Goal: Register for event/course

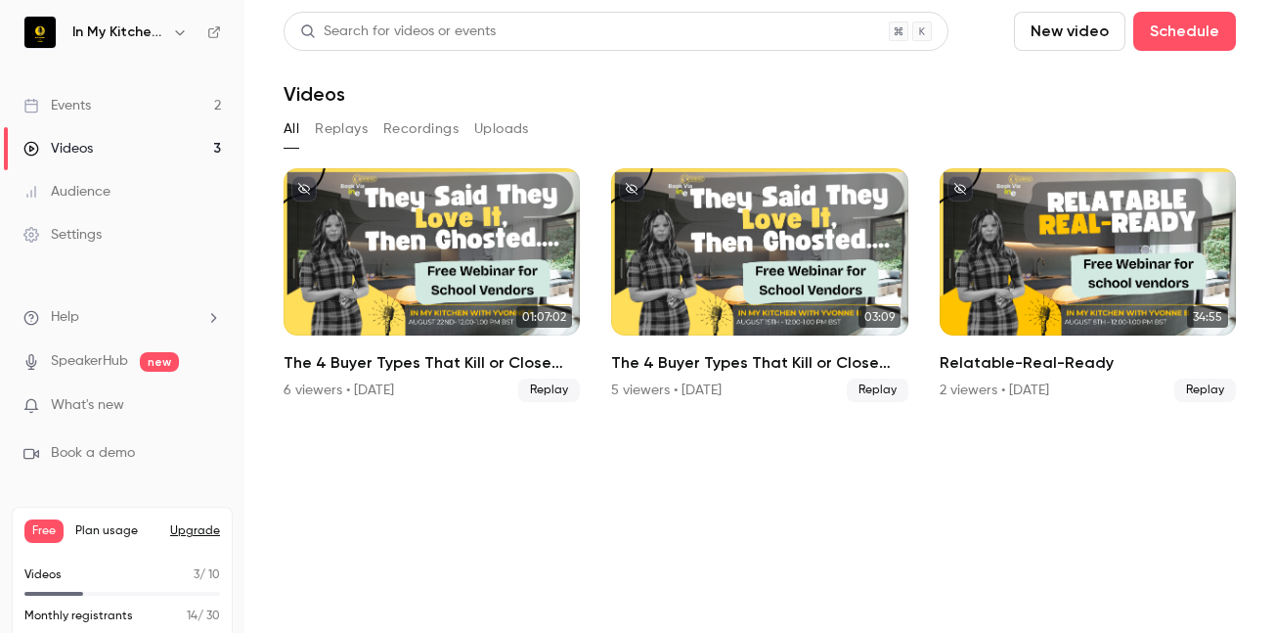
scroll to position [6, 0]
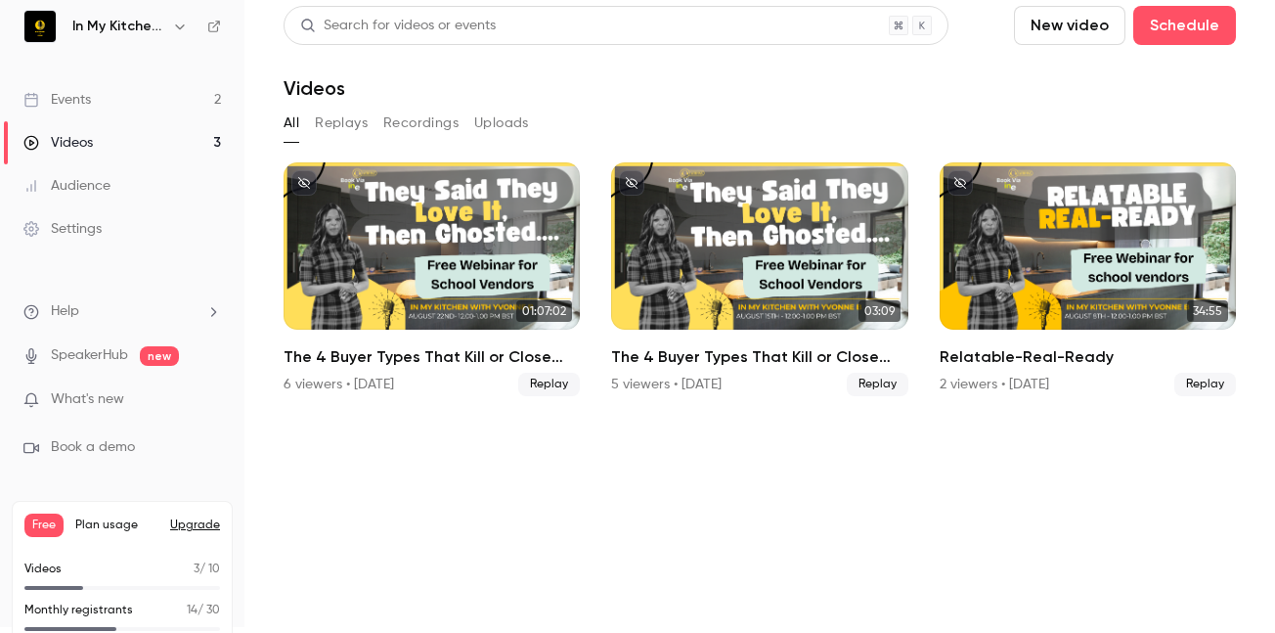
click at [128, 102] on link "Events 2" at bounding box center [122, 99] width 245 height 43
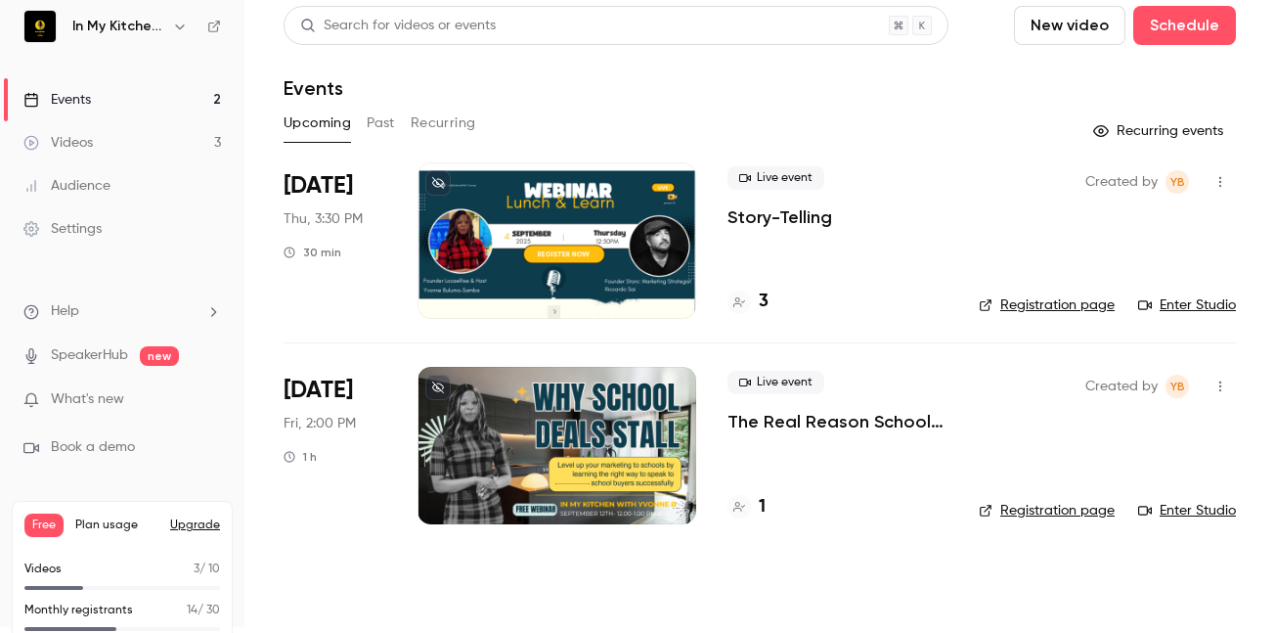
click at [794, 220] on p "Story-Telling" at bounding box center [780, 216] width 105 height 23
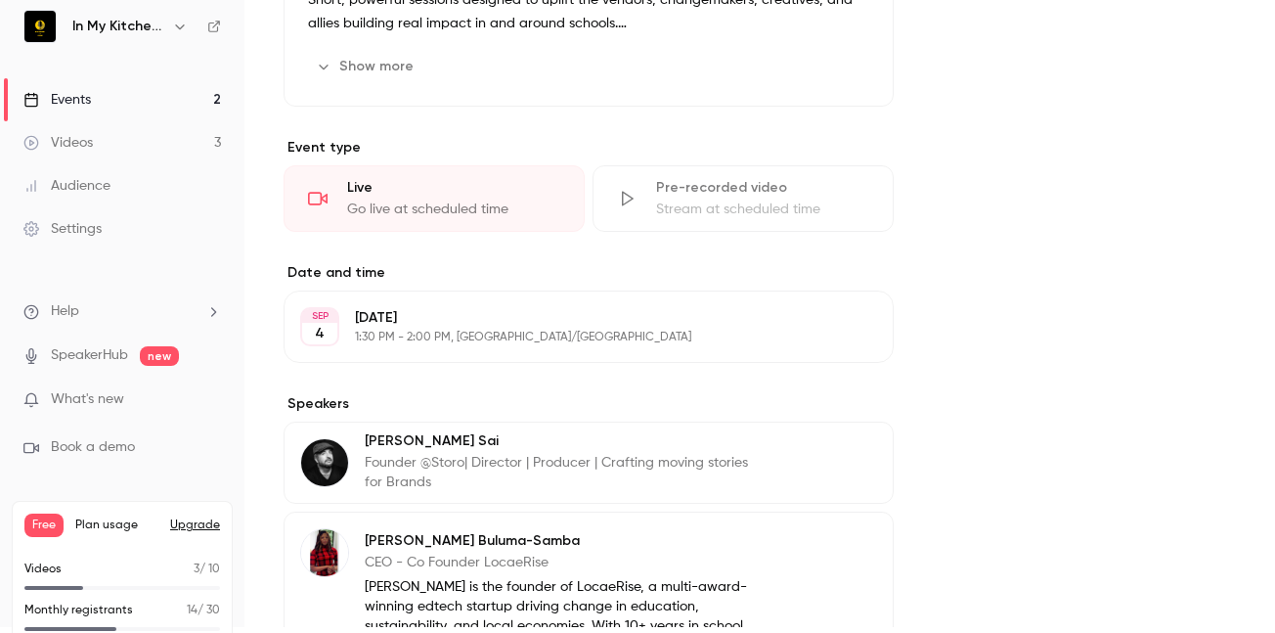
scroll to position [760, 0]
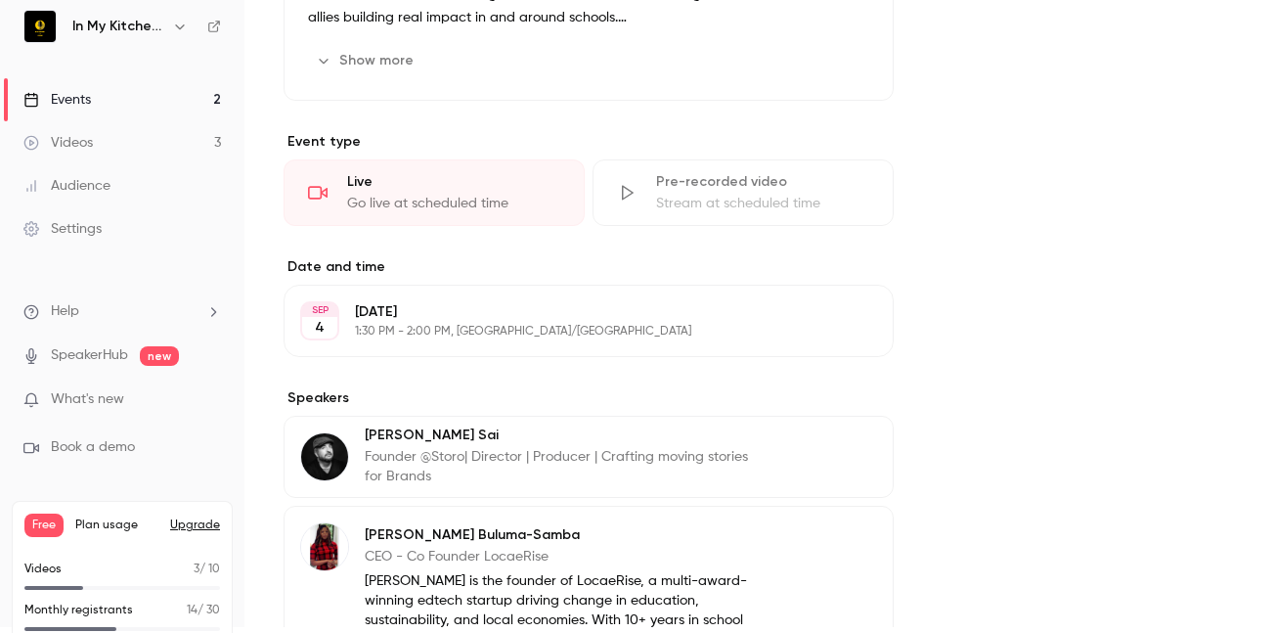
click at [828, 319] on icon "button" at bounding box center [822, 320] width 13 height 13
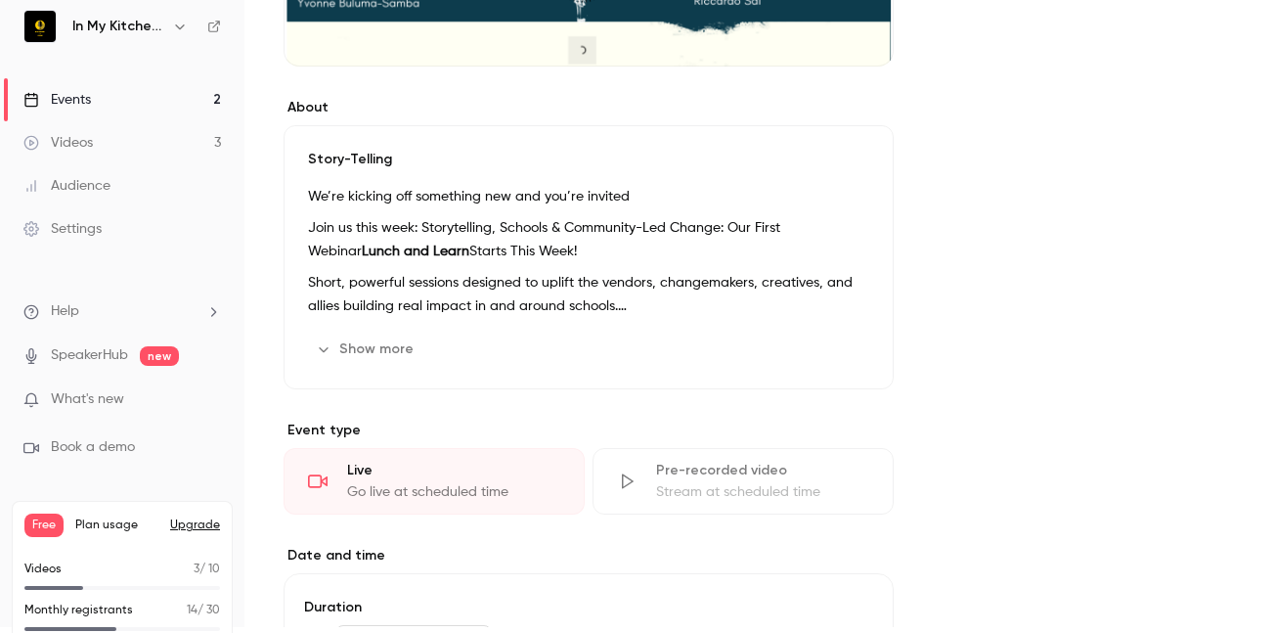
scroll to position [484, 0]
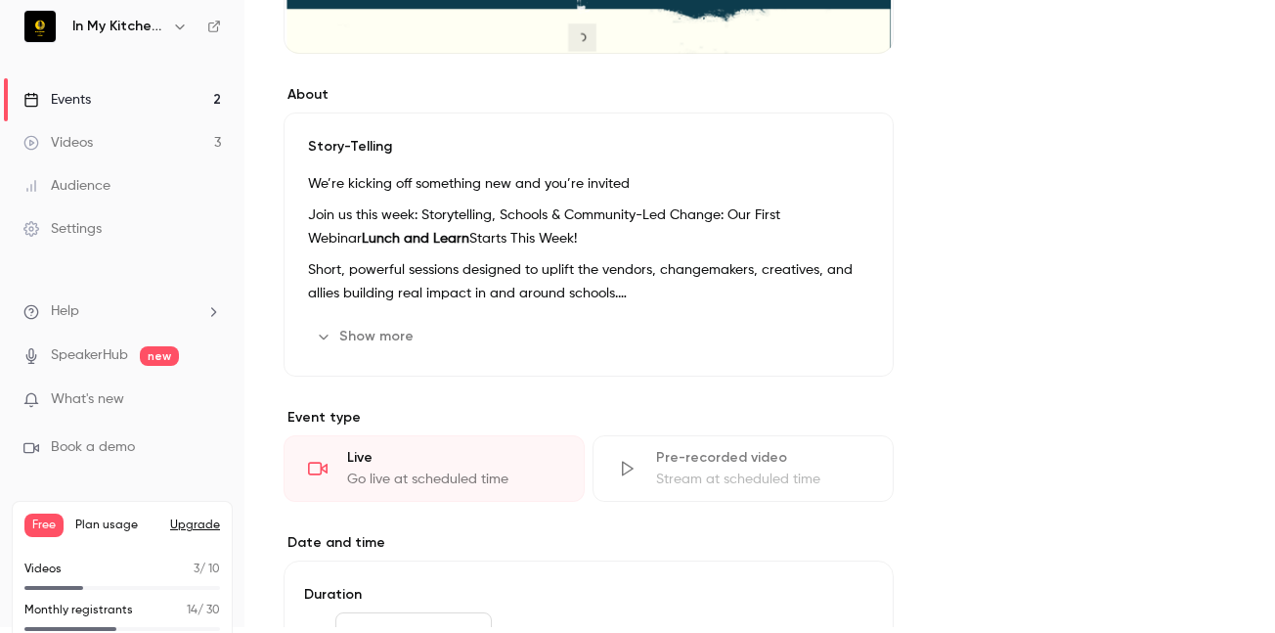
click at [867, 243] on p "Join us this week: Storytelling, Schools & Community-Led Change: Our First Webi…" at bounding box center [588, 226] width 561 height 47
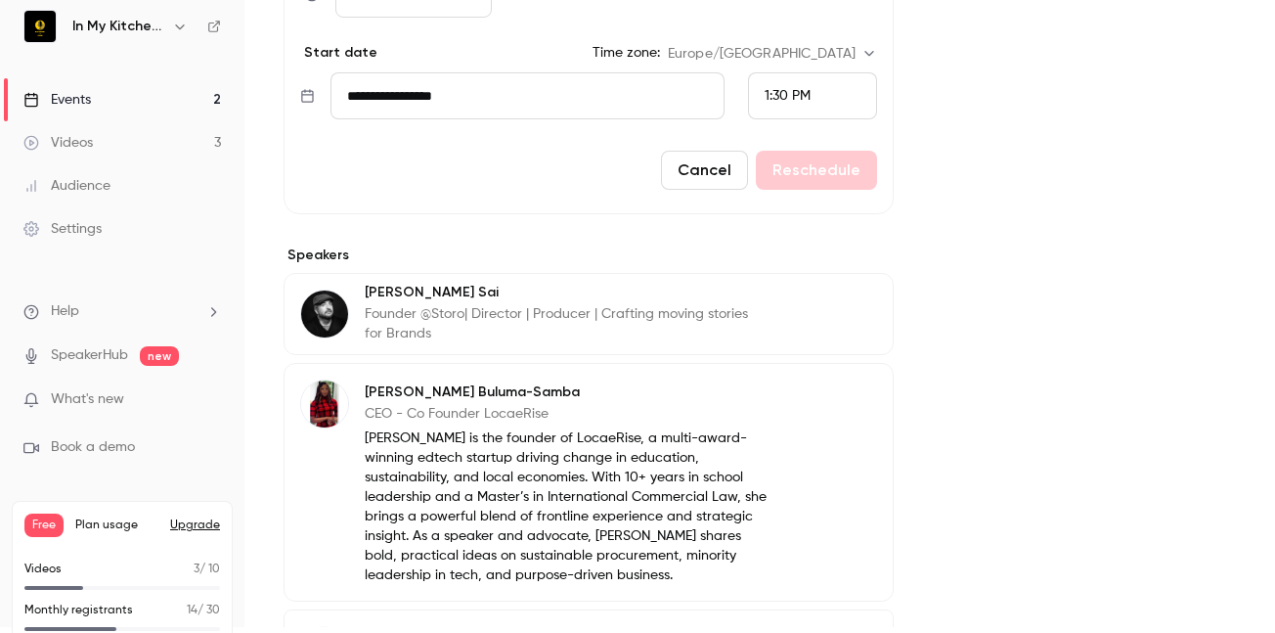
scroll to position [2286, 0]
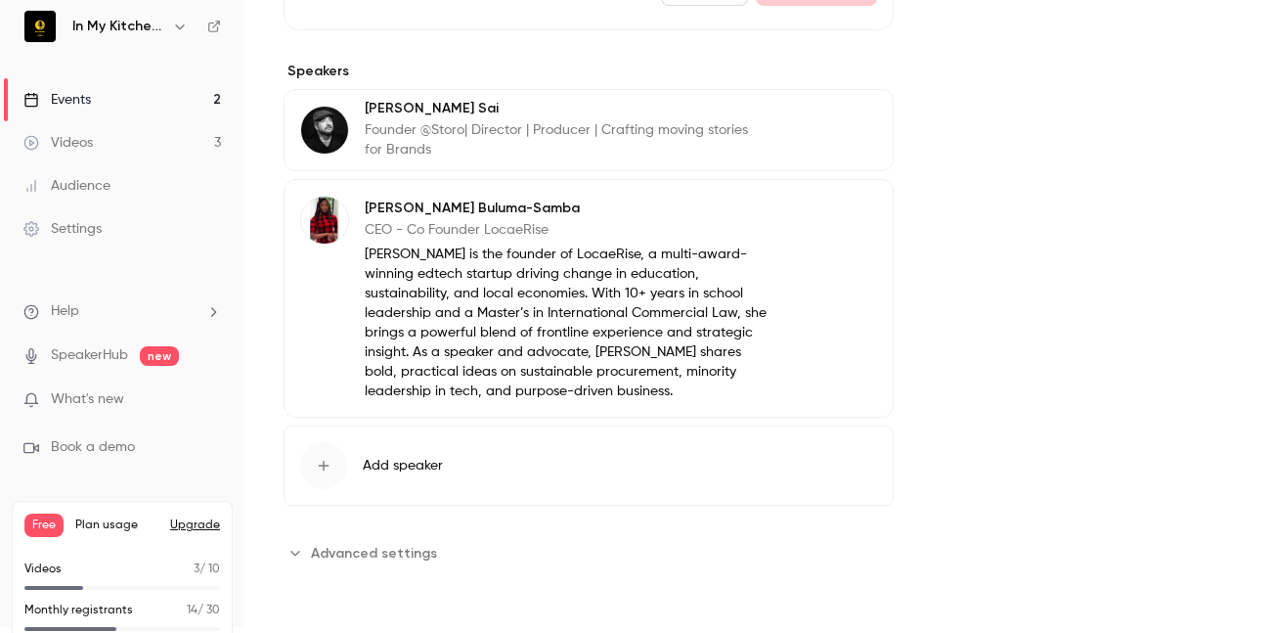
click at [159, 109] on link "Events 2" at bounding box center [122, 99] width 245 height 43
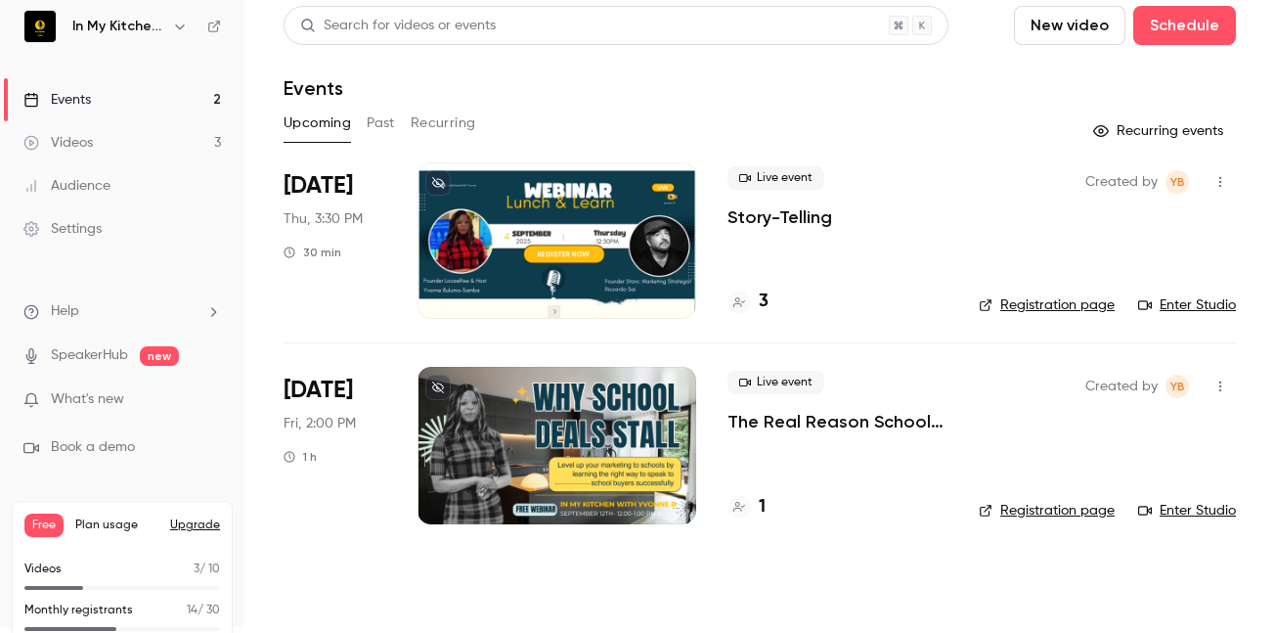
click at [1185, 302] on link "Enter Studio" at bounding box center [1188, 305] width 98 height 20
